Goal: Navigation & Orientation: Find specific page/section

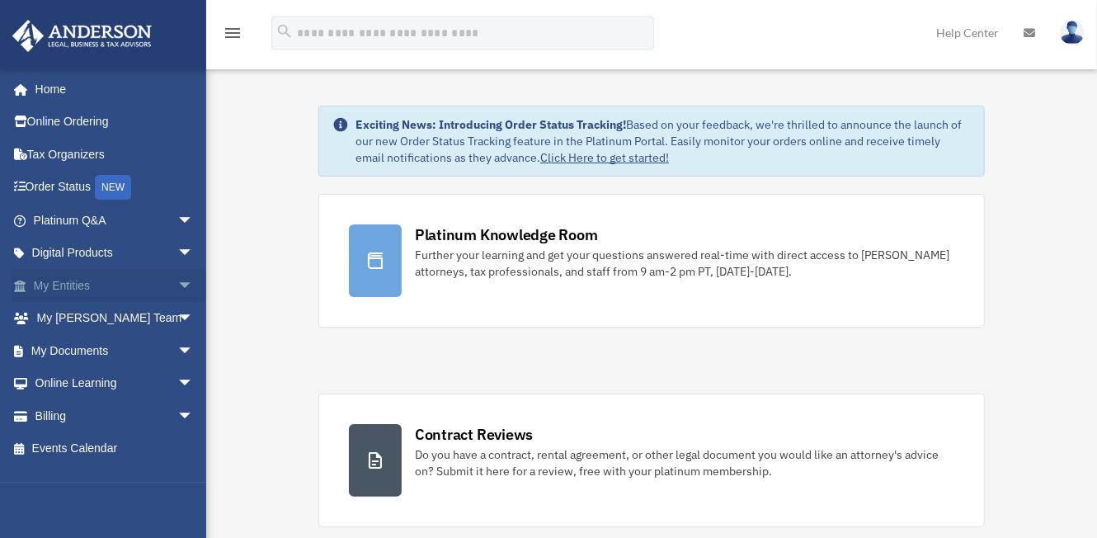
click at [58, 286] on link "My Entities arrow_drop_down" at bounding box center [115, 285] width 207 height 33
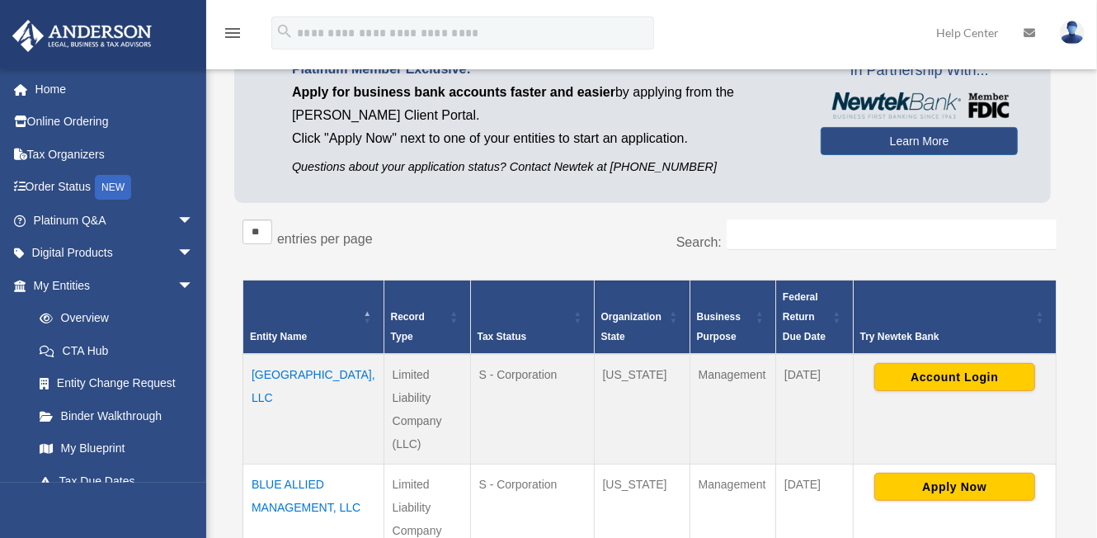
scroll to position [330, 0]
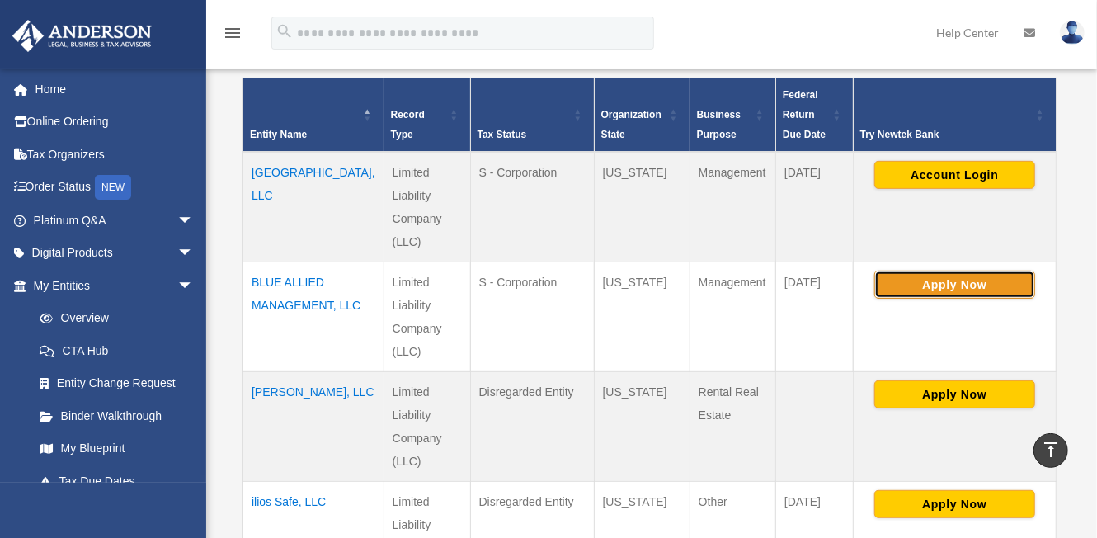
click at [953, 283] on button "Apply Now" at bounding box center [954, 285] width 161 height 28
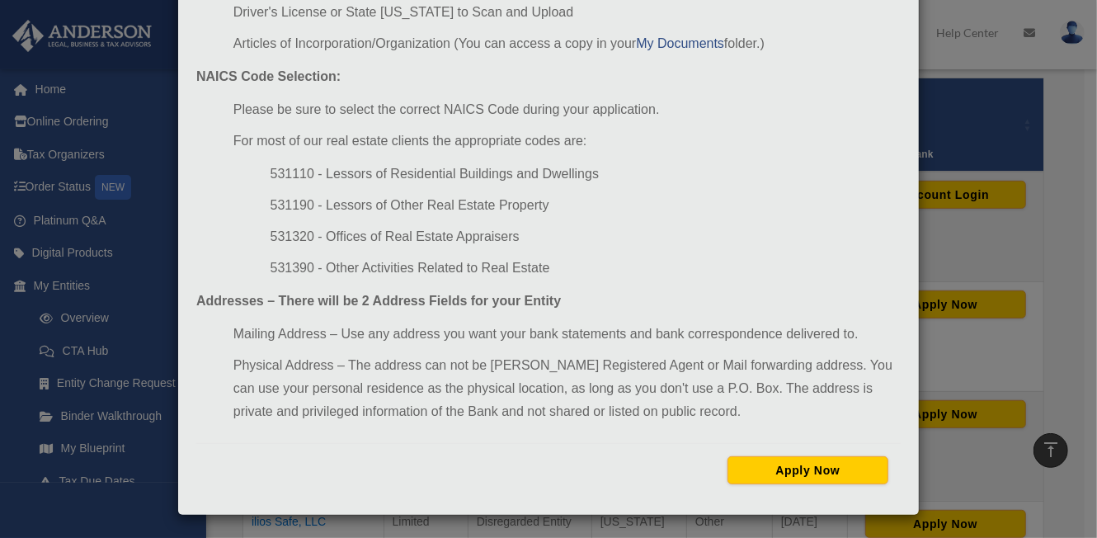
scroll to position [0, 0]
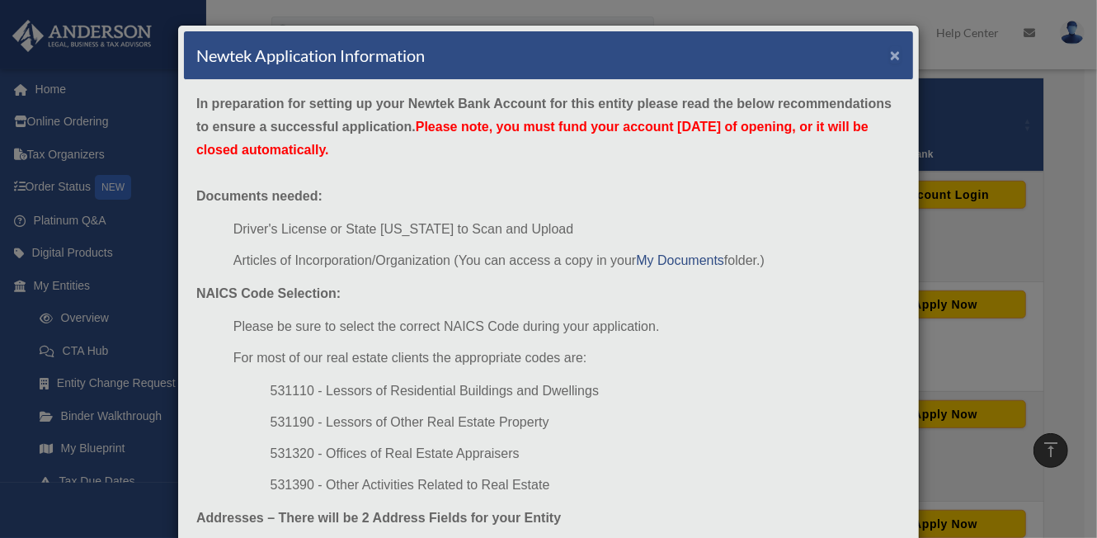
click at [890, 49] on button "×" at bounding box center [895, 54] width 11 height 17
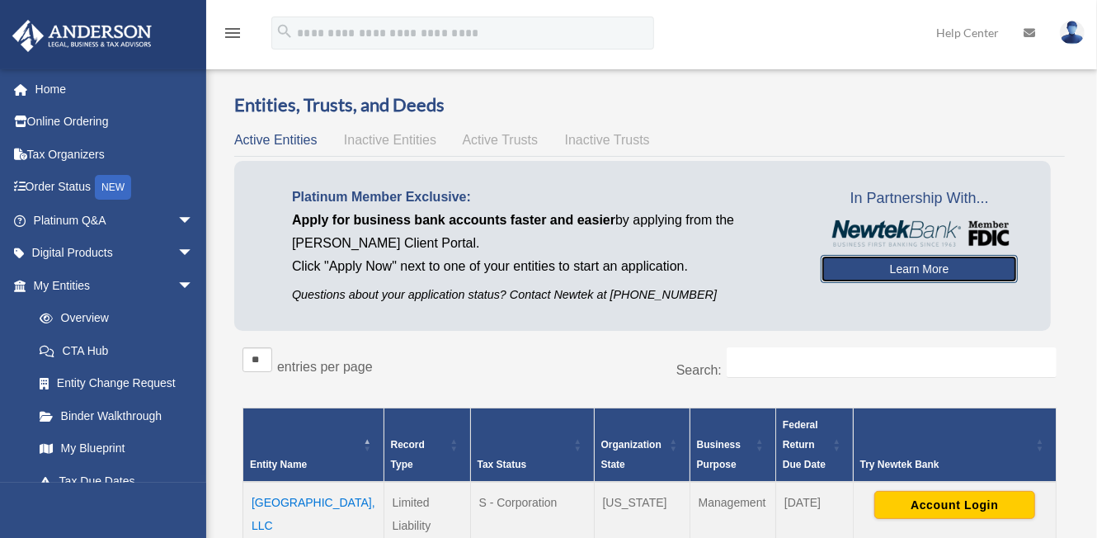
click at [918, 270] on link "Learn More" at bounding box center [919, 269] width 197 height 28
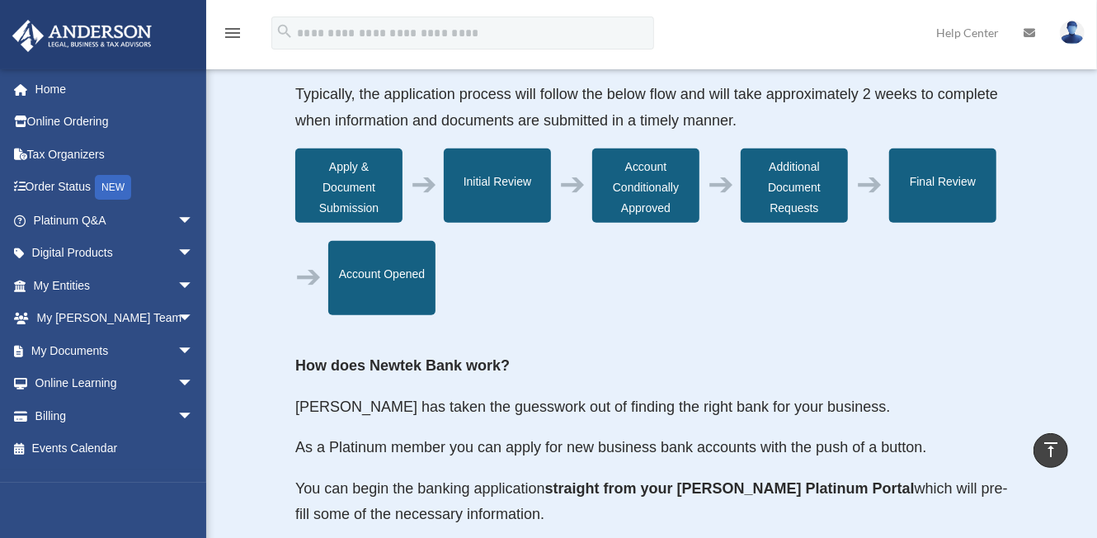
scroll to position [660, 0]
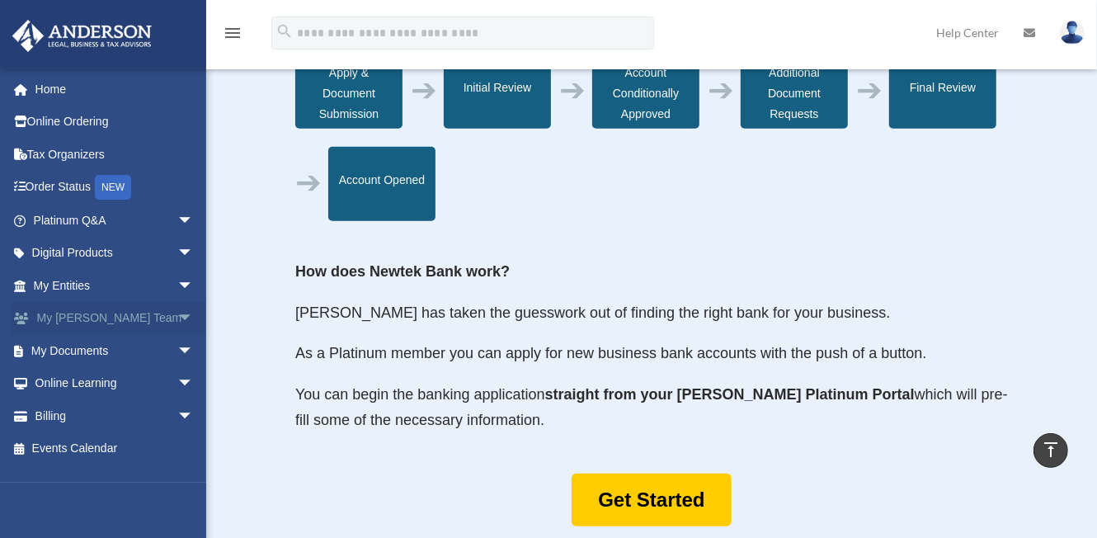
click at [65, 317] on link "My Anderson Team arrow_drop_down" at bounding box center [115, 318] width 207 height 33
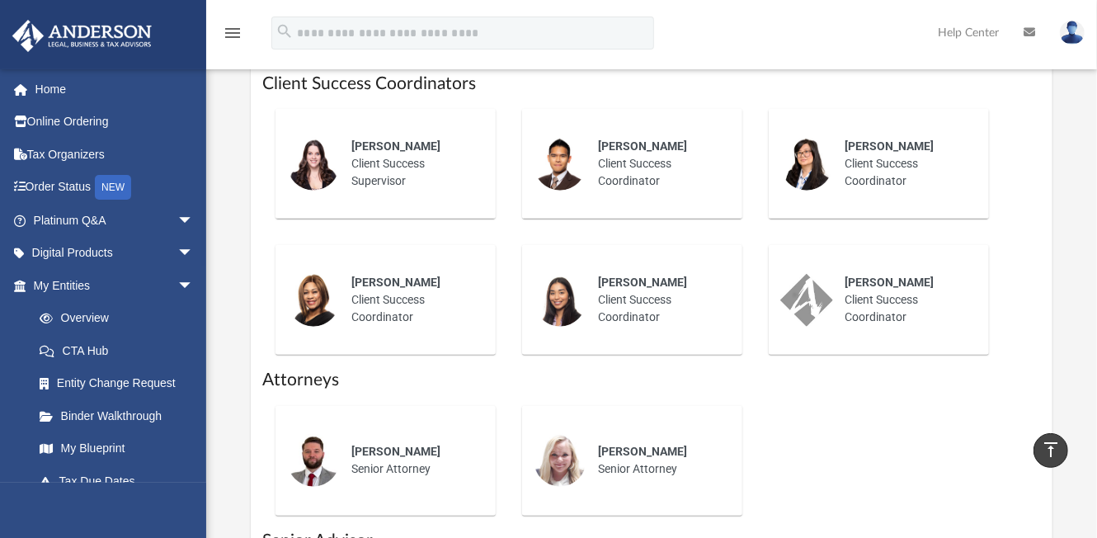
scroll to position [742, 0]
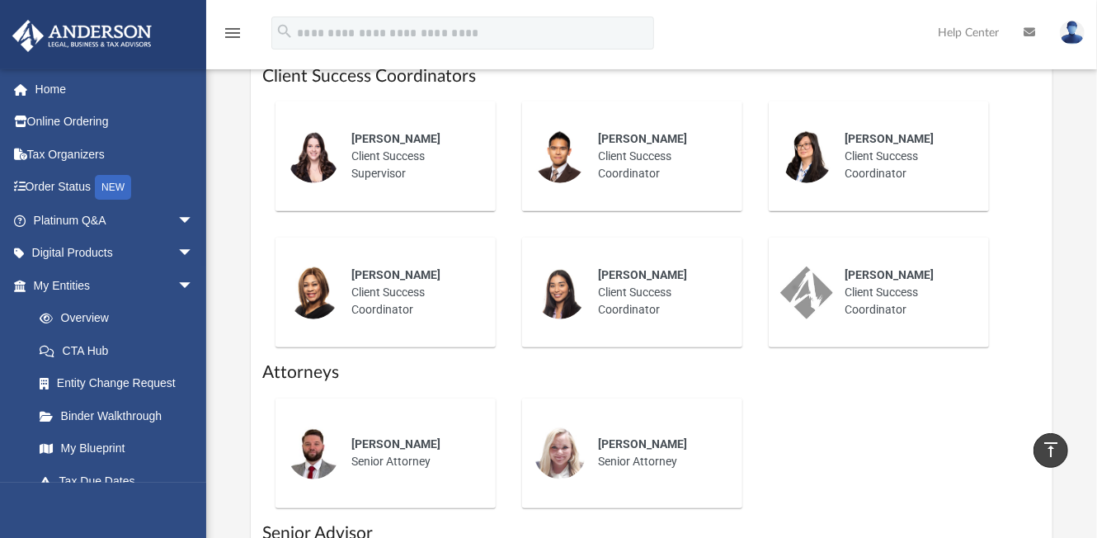
drag, startPoint x: 628, startPoint y: 252, endPoint x: 730, endPoint y: 252, distance: 102.3
click at [730, 255] on div "[PERSON_NAME] Client Success Coordinator" at bounding box center [658, 292] width 144 height 75
drag, startPoint x: 672, startPoint y: 296, endPoint x: 676, endPoint y: 288, distance: 9.2
click at [672, 296] on div "[PERSON_NAME] Client Success Coordinator" at bounding box center [658, 292] width 144 height 75
click at [96, 448] on link "My Blueprint" at bounding box center [120, 448] width 195 height 33
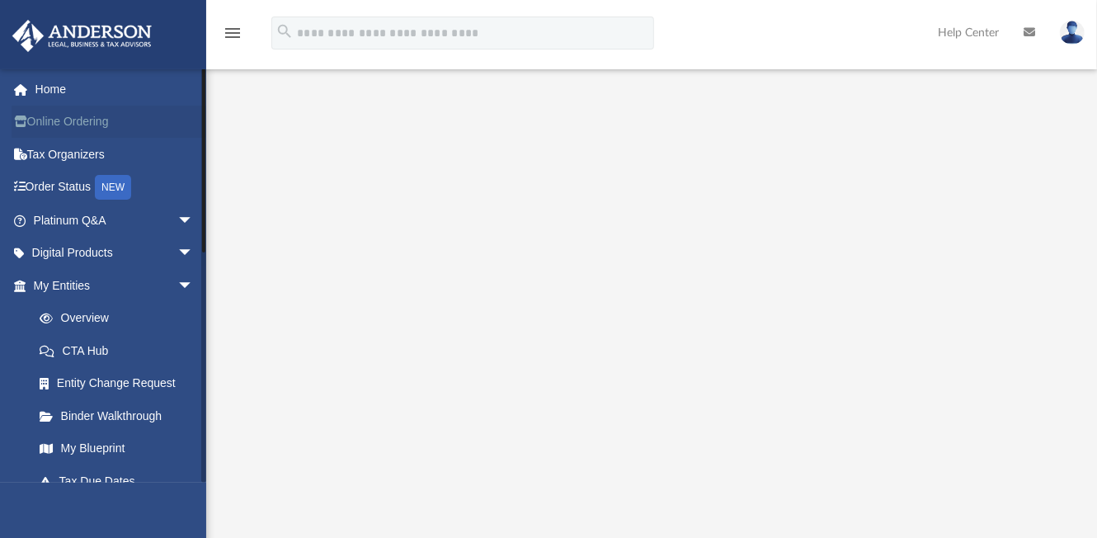
click at [56, 121] on link "Online Ordering" at bounding box center [115, 122] width 207 height 33
